Goal: Task Accomplishment & Management: Use online tool/utility

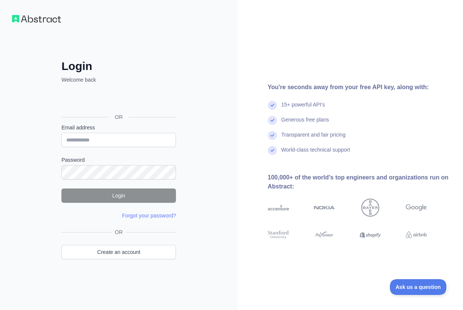
click at [128, 105] on div "Sign in with Google. Opens in new tab" at bounding box center [117, 100] width 113 height 17
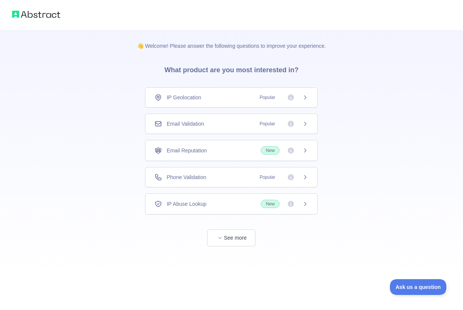
click at [211, 179] on div "Phone Validation Popular" at bounding box center [231, 178] width 154 height 8
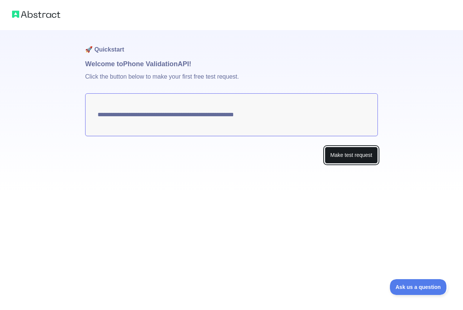
click at [355, 154] on button "Make test request" at bounding box center [350, 155] width 53 height 17
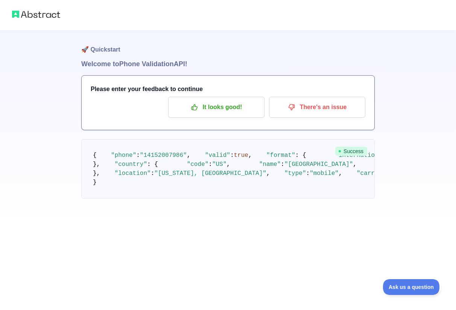
click at [167, 159] on span ""14152007986"" at bounding box center [163, 155] width 47 height 7
click at [171, 159] on span ""14152007986"" at bounding box center [163, 155] width 47 height 7
click at [175, 159] on span ""14152007986"" at bounding box center [163, 155] width 47 height 7
click at [164, 159] on span ""14152007986"" at bounding box center [163, 155] width 47 height 7
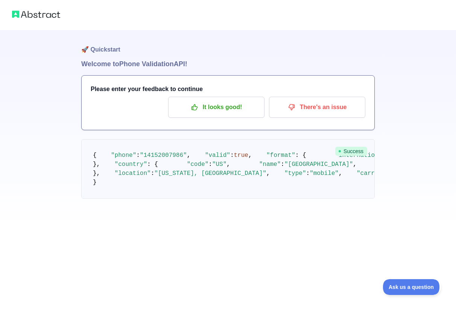
click at [164, 159] on span ""14152007986"" at bounding box center [163, 155] width 47 height 7
click at [152, 187] on pre "{ "phone" : "[PHONE_NUMBER]" , "valid" : true , "format" : { "international" : …" at bounding box center [228, 168] width 294 height 59
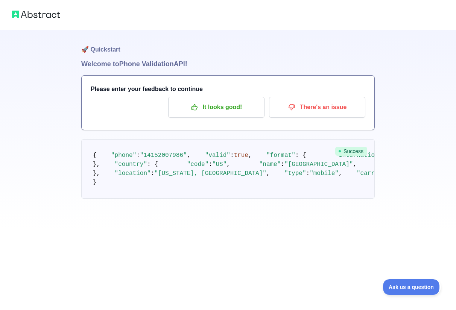
click at [180, 199] on pre "{ "phone" : "[PHONE_NUMBER]" , "valid" : true , "format" : { "international" : …" at bounding box center [228, 168] width 294 height 59
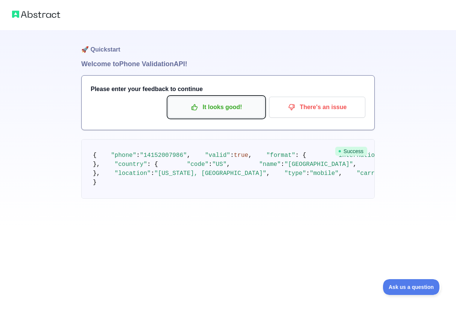
click at [209, 97] on button "It looks good!" at bounding box center [216, 107] width 96 height 21
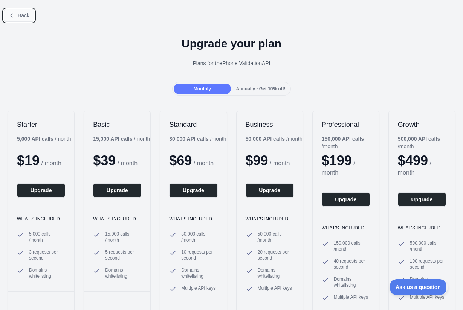
click at [16, 14] on button "Back" at bounding box center [19, 15] width 30 height 13
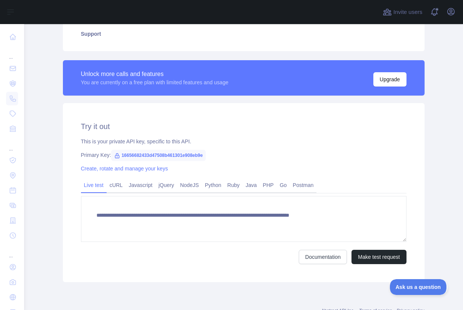
scroll to position [205, 0]
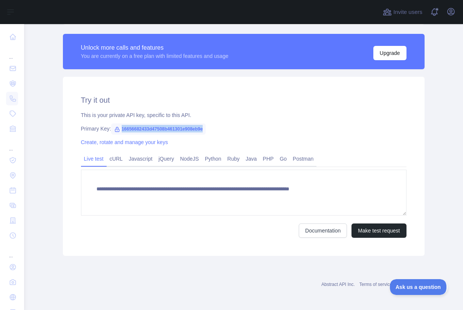
drag, startPoint x: 117, startPoint y: 129, endPoint x: 206, endPoint y: 131, distance: 88.9
click at [206, 131] on div "Primary Key: 16656682433d47508b461301e908eb9e" at bounding box center [243, 129] width 325 height 8
copy span "16656682433d47508b461301e908eb9e"
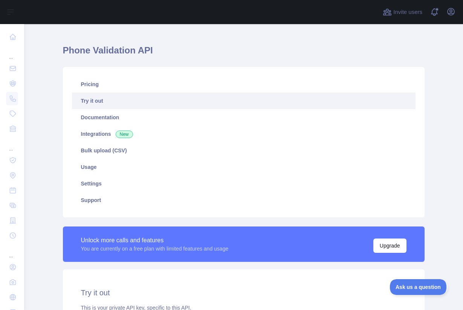
scroll to position [0, 0]
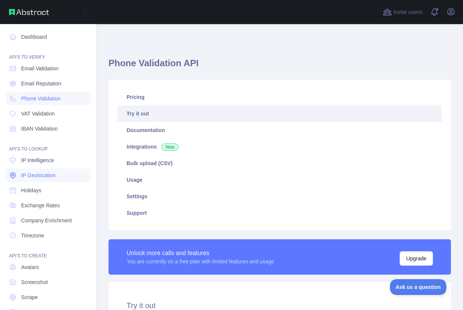
click at [41, 174] on span "IP Geolocation" at bounding box center [38, 176] width 35 height 8
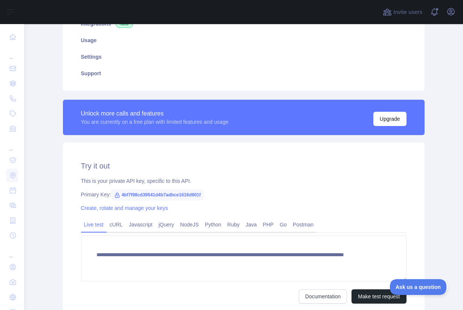
scroll to position [189, 0]
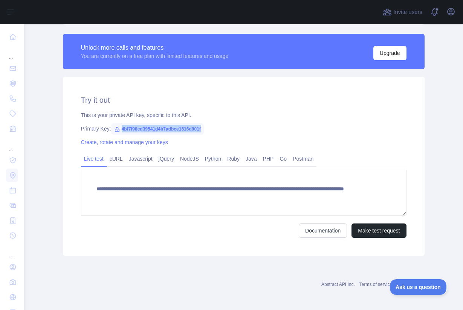
drag, startPoint x: 116, startPoint y: 130, endPoint x: 178, endPoint y: 131, distance: 62.1
click at [203, 131] on div "Primary Key: 4bf7f98cd39541d4b7adbce1616d901f" at bounding box center [243, 129] width 325 height 8
copy span "4bf7f98cd39541d4b7adbce1616d901f"
